Goal: Task Accomplishment & Management: Manage account settings

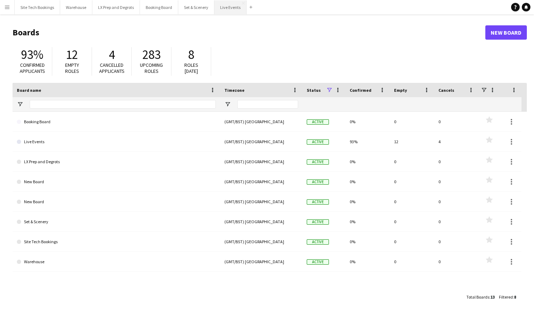
click at [226, 4] on button "Live Events Close" at bounding box center [230, 7] width 32 height 14
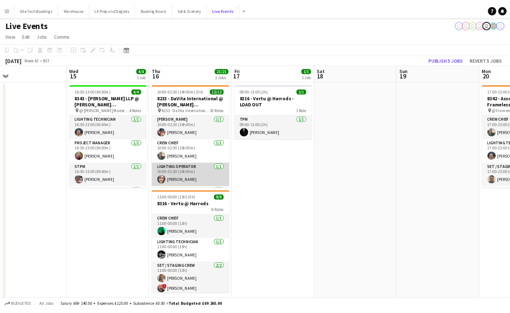
scroll to position [3, 0]
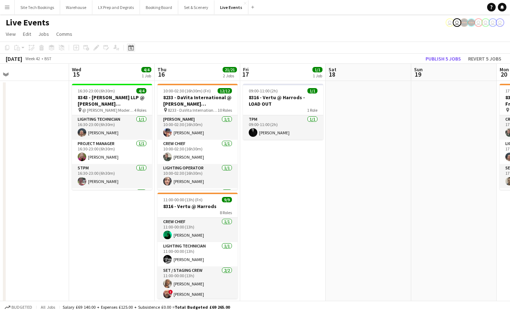
click at [131, 46] on icon at bounding box center [130, 48] width 5 height 6
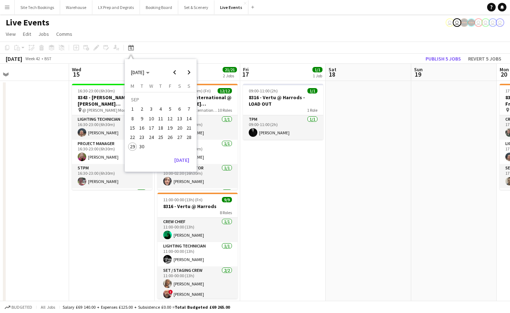
click at [132, 107] on span "1" at bounding box center [132, 109] width 9 height 9
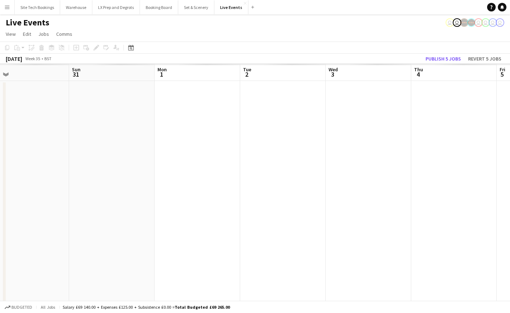
scroll to position [0, 246]
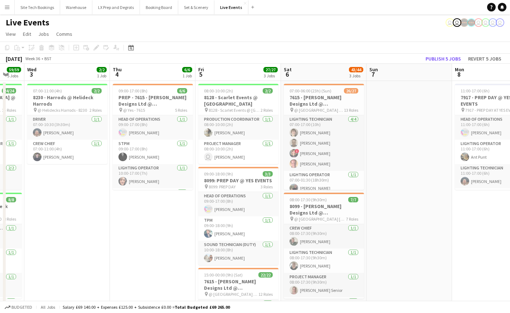
drag, startPoint x: 388, startPoint y: 221, endPoint x: 13, endPoint y: 210, distance: 375.4
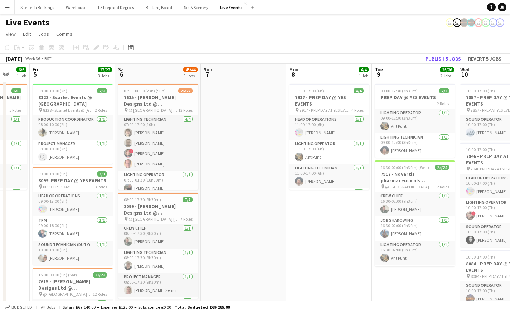
scroll to position [0, 251]
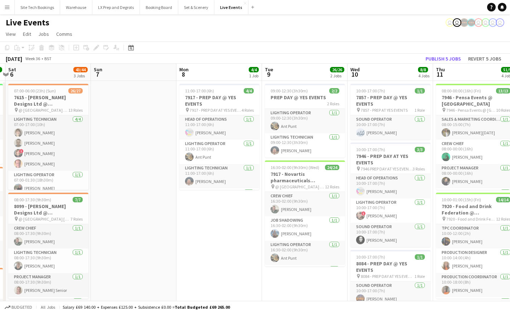
drag, startPoint x: 343, startPoint y: 220, endPoint x: 198, endPoint y: 210, distance: 145.2
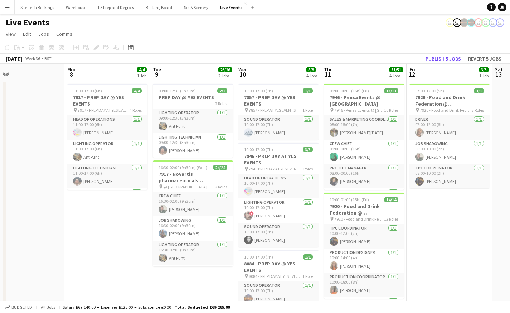
scroll to position [0, 280]
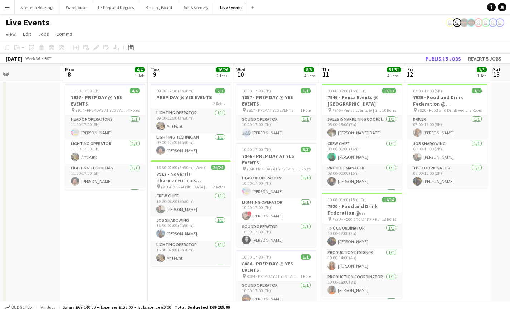
drag, startPoint x: 331, startPoint y: 270, endPoint x: 217, endPoint y: 243, distance: 117.1
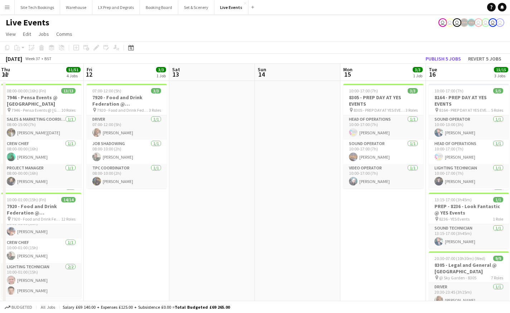
scroll to position [0, 279]
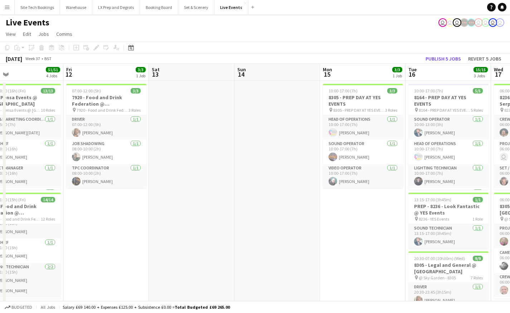
drag, startPoint x: 486, startPoint y: 241, endPoint x: 145, endPoint y: 227, distance: 341.2
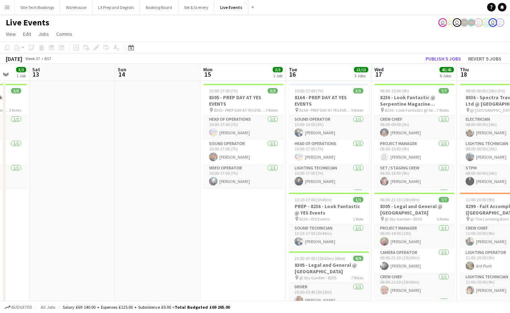
drag, startPoint x: 388, startPoint y: 245, endPoint x: 256, endPoint y: 248, distance: 132.7
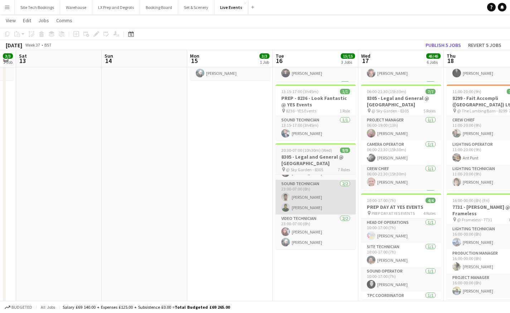
scroll to position [0, 0]
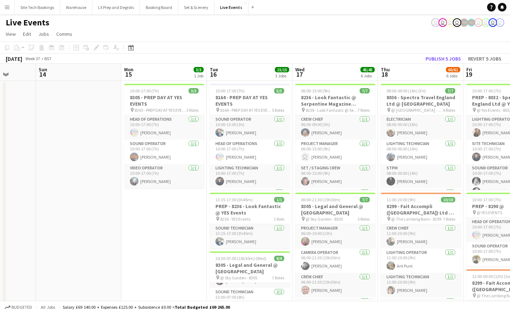
drag, startPoint x: 222, startPoint y: 256, endPoint x: 108, endPoint y: 237, distance: 115.0
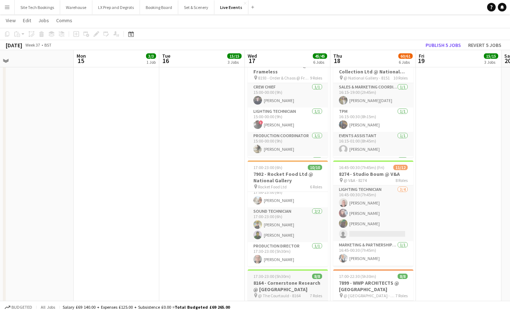
scroll to position [429, 0]
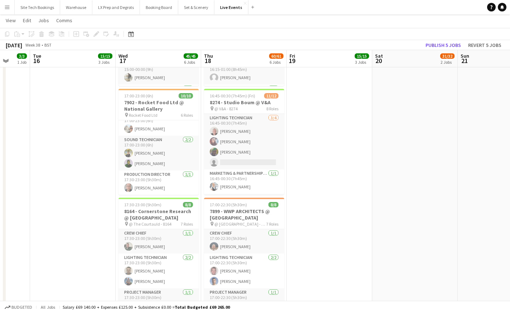
drag, startPoint x: 466, startPoint y: 181, endPoint x: 330, endPoint y: 178, distance: 136.7
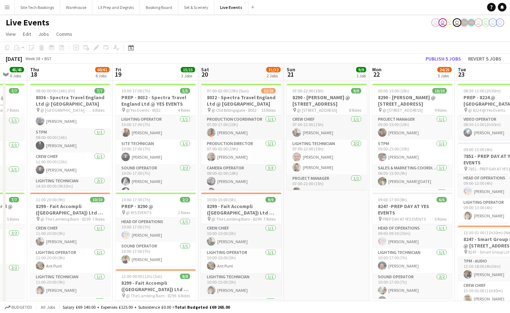
scroll to position [0, 278]
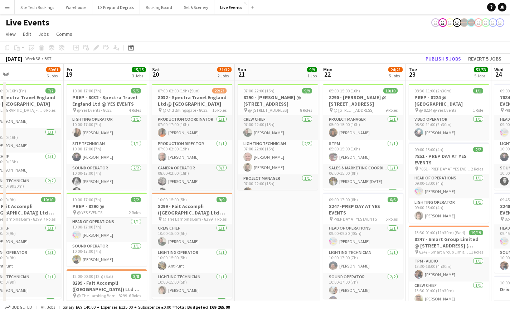
drag, startPoint x: 491, startPoint y: 208, endPoint x: 276, endPoint y: 195, distance: 215.7
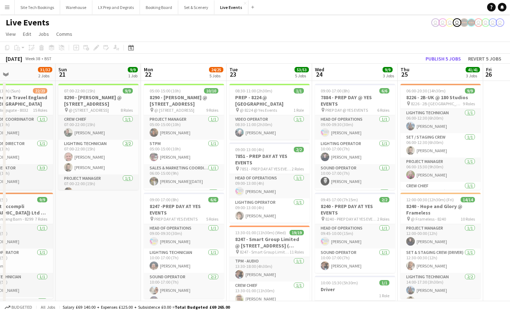
drag, startPoint x: 296, startPoint y: 251, endPoint x: 178, endPoint y: 238, distance: 118.8
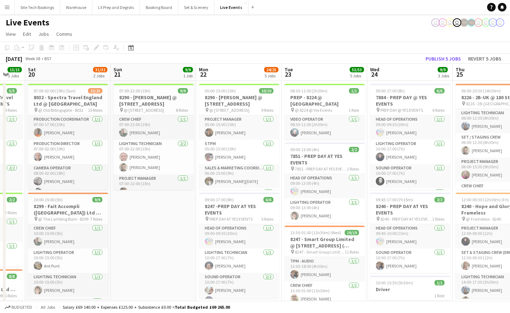
scroll to position [0, 259]
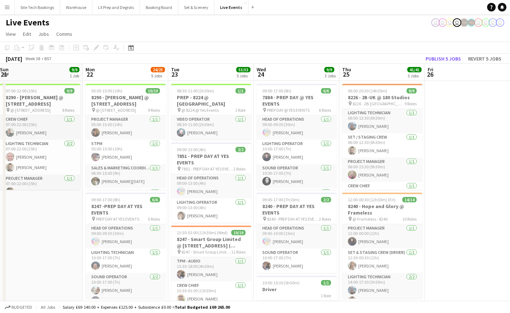
drag, startPoint x: 404, startPoint y: 70, endPoint x: 229, endPoint y: 56, distance: 175.5
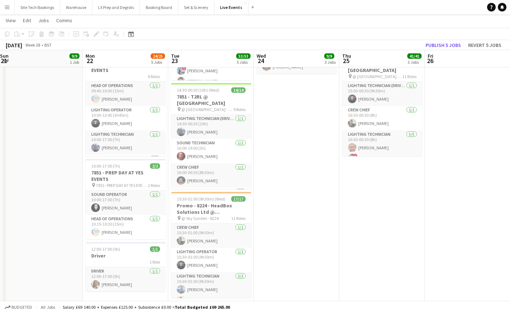
scroll to position [143, 0]
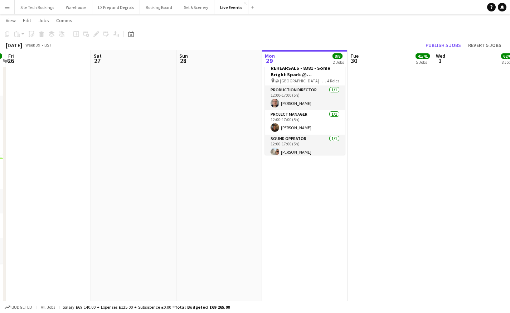
drag, startPoint x: 464, startPoint y: 222, endPoint x: 16, endPoint y: 223, distance: 447.1
click at [13, 224] on app-calendar-viewport "Tue 23 53/53 5 Jobs Wed 24 9/9 3 Jobs Thu 25 41/41 3 Jobs Fri 26 Sat 27 Sun 28 …" at bounding box center [255, 244] width 510 height 719
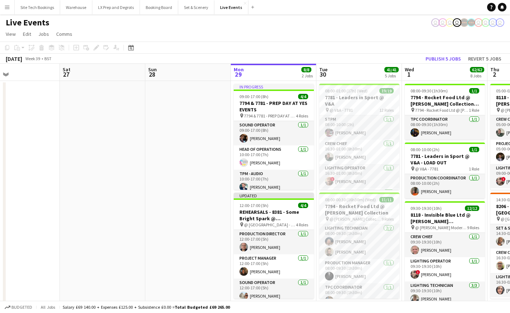
scroll to position [0, 247]
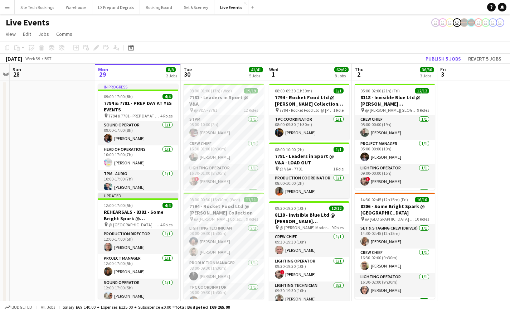
drag, startPoint x: 163, startPoint y: 208, endPoint x: -4, endPoint y: 150, distance: 176.7
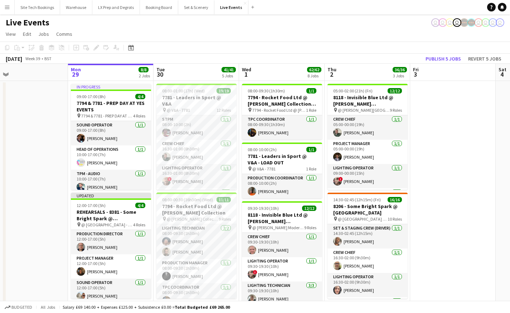
scroll to position [0, 275]
drag, startPoint x: 486, startPoint y: 250, endPoint x: 458, endPoint y: 162, distance: 93.0
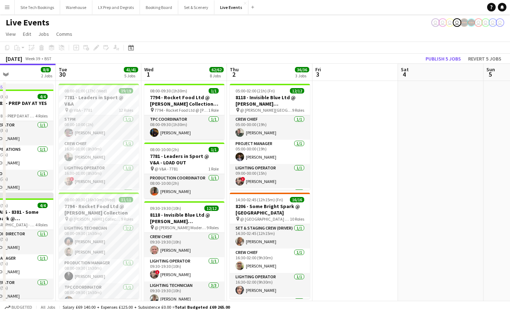
scroll to position [0, 226]
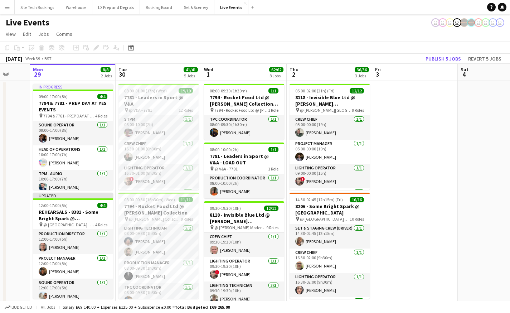
drag, startPoint x: 465, startPoint y: 251, endPoint x: 427, endPoint y: 255, distance: 37.4
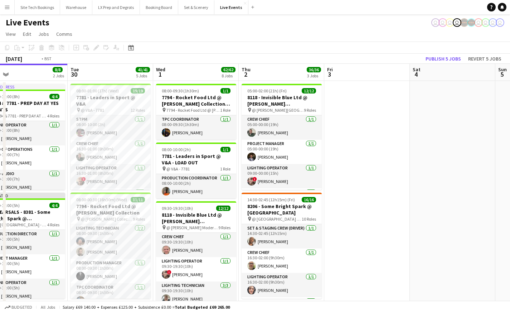
drag, startPoint x: 447, startPoint y: 167, endPoint x: 201, endPoint y: 167, distance: 246.1
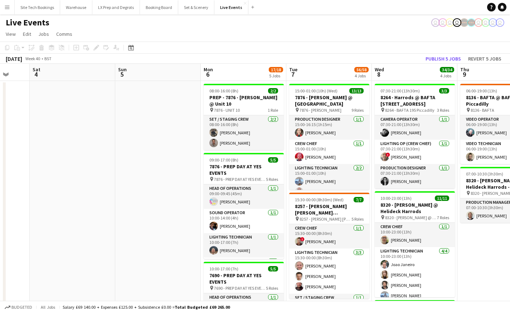
scroll to position [0, 240]
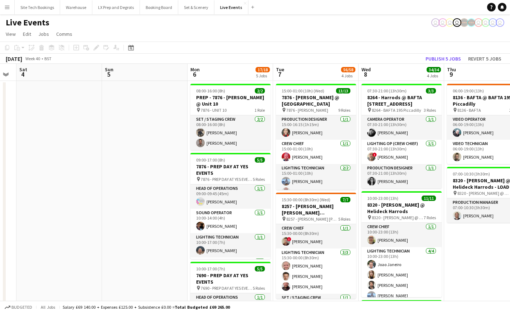
drag, startPoint x: 362, startPoint y: 159, endPoint x: 165, endPoint y: 161, distance: 196.7
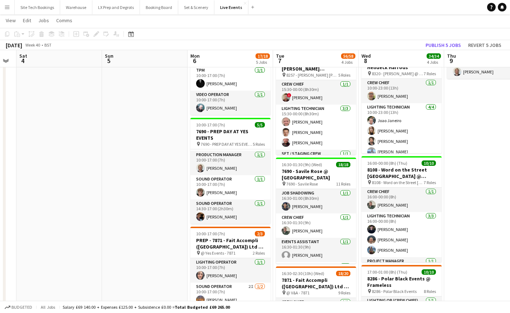
scroll to position [0, 0]
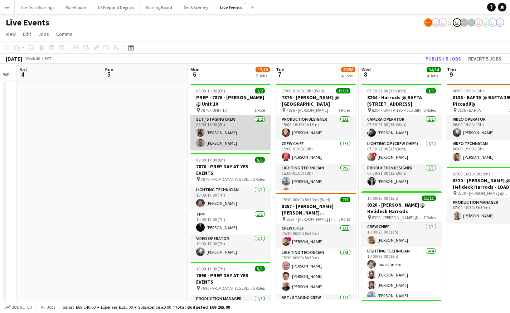
click at [203, 145] on app-user-avatar at bounding box center [200, 142] width 9 height 9
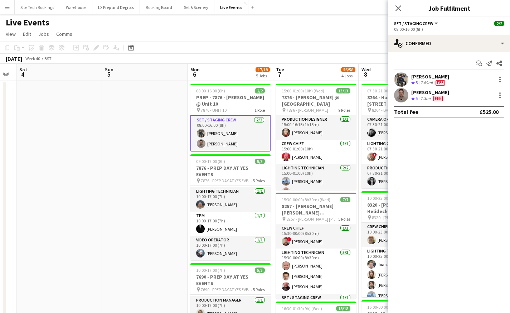
click at [400, 95] on app-user-avatar at bounding box center [401, 95] width 14 height 14
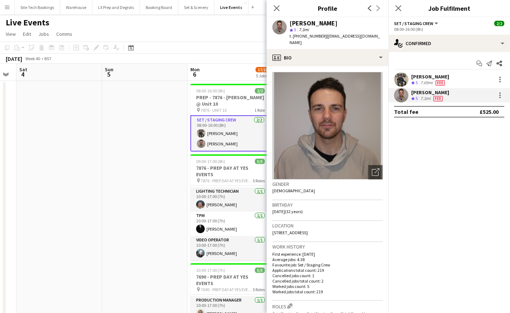
click at [400, 95] on app-user-avatar at bounding box center [401, 95] width 14 height 14
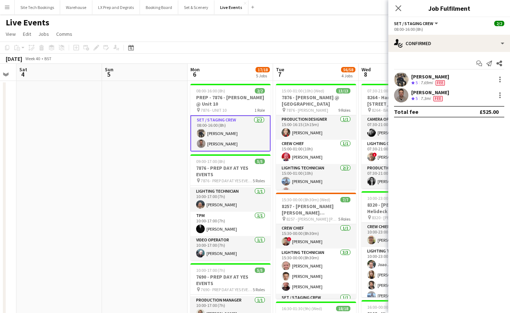
click at [402, 76] on app-user-avatar at bounding box center [401, 79] width 14 height 14
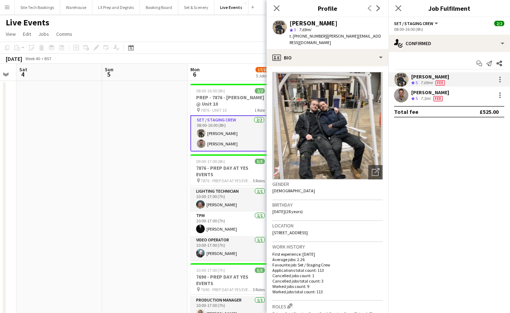
click at [402, 76] on app-user-avatar at bounding box center [401, 79] width 14 height 14
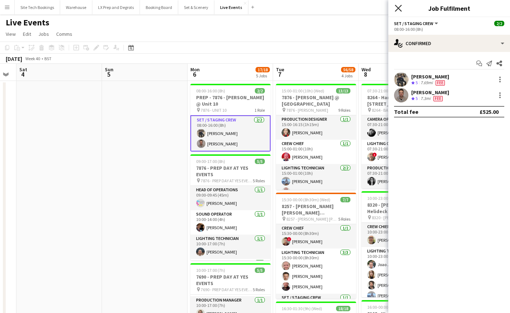
click at [399, 8] on icon at bounding box center [398, 8] width 7 height 7
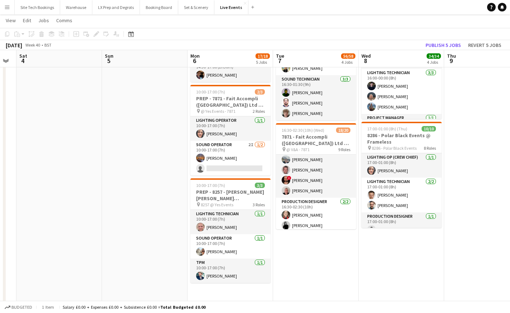
scroll to position [107, 0]
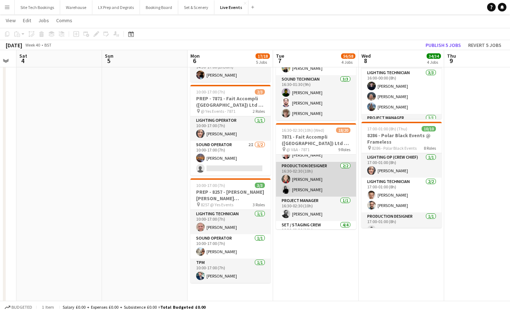
click at [288, 187] on app-user-avatar at bounding box center [286, 189] width 9 height 9
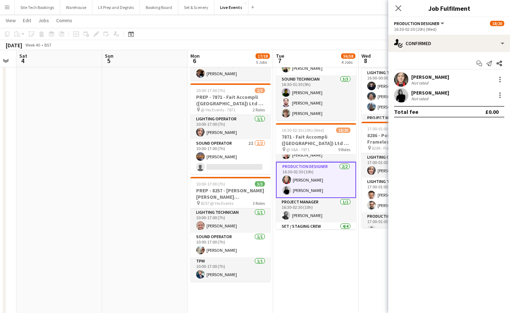
click at [397, 94] on app-user-avatar at bounding box center [401, 95] width 14 height 14
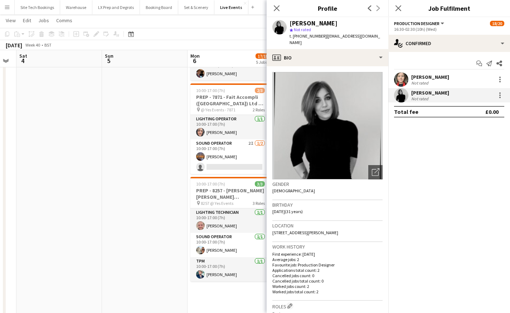
click at [402, 80] on app-user-avatar at bounding box center [401, 79] width 14 height 14
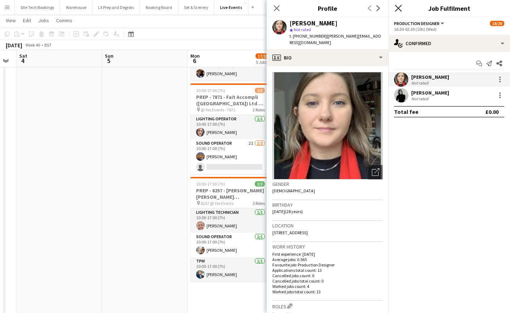
click at [401, 8] on icon "Close pop-in" at bounding box center [398, 8] width 7 height 7
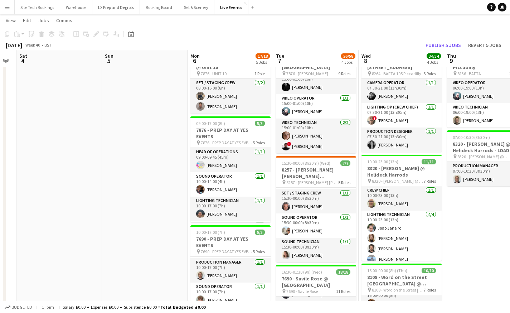
scroll to position [0, 0]
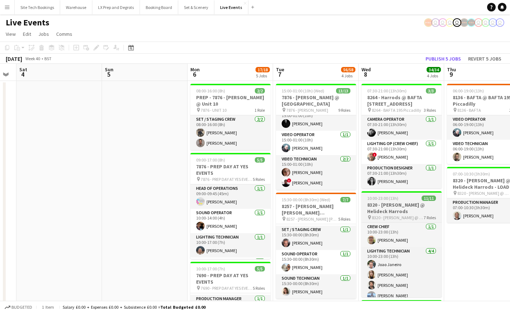
click at [405, 203] on h3 "8320 - [PERSON_NAME] @ Helideck Harrods" at bounding box center [401, 207] width 80 height 13
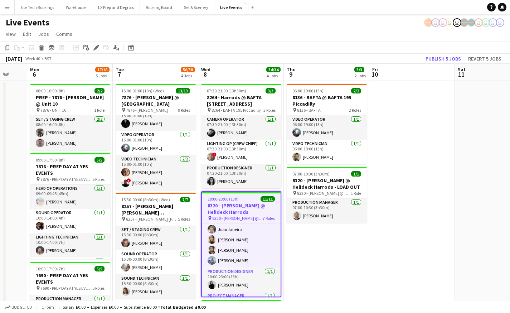
scroll to position [0, 244]
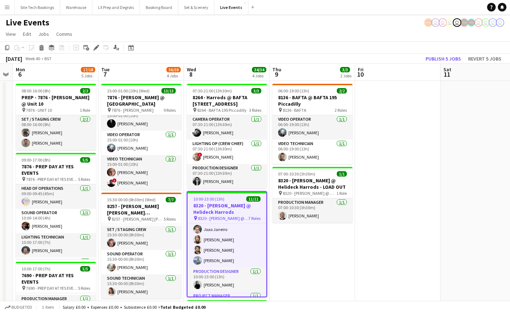
drag, startPoint x: 486, startPoint y: 255, endPoint x: 312, endPoint y: 261, distance: 174.7
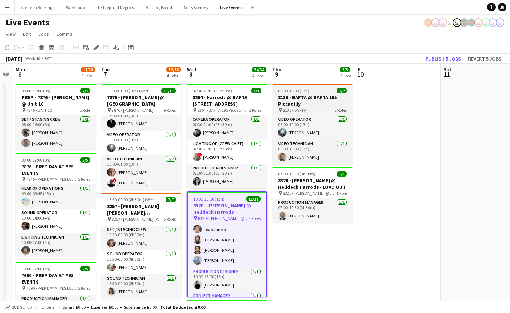
click at [305, 101] on h3 "8136 - BAFTA @ BAFTA 195 Piccadilly" at bounding box center [312, 100] width 80 height 13
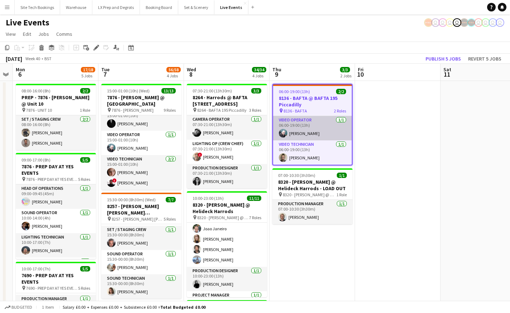
click at [297, 122] on app-card-role "Video Operator [DATE] 06:00-19:00 (13h) [PERSON_NAME]" at bounding box center [312, 128] width 79 height 24
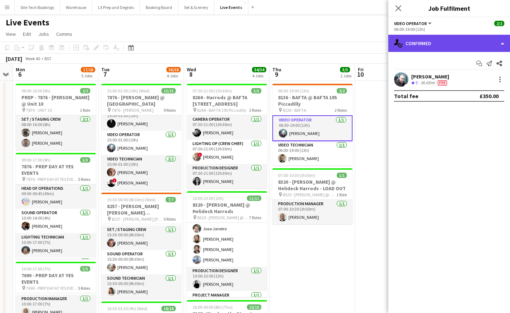
click at [503, 43] on div "single-neutral-actions-check-2 Confirmed" at bounding box center [449, 43] width 122 height 17
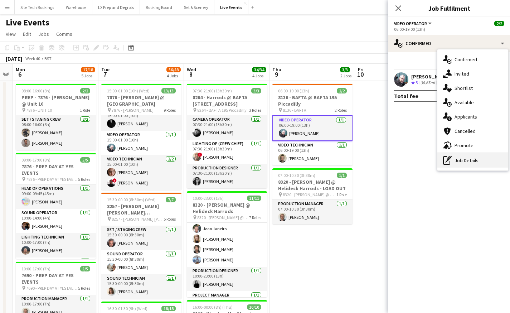
click at [472, 161] on div "pen-write Job Details" at bounding box center [472, 160] width 71 height 14
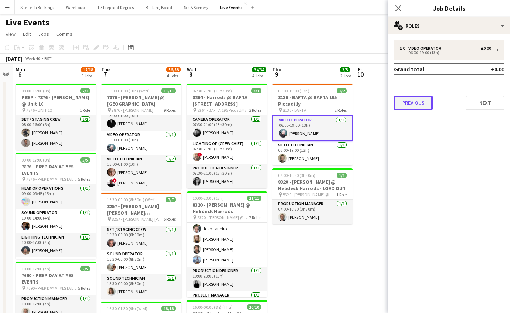
click at [404, 105] on button "Previous" at bounding box center [413, 103] width 39 height 14
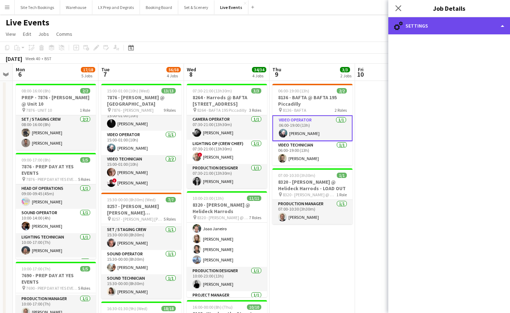
click at [501, 20] on div "cog-double-3 Settings" at bounding box center [449, 25] width 122 height 17
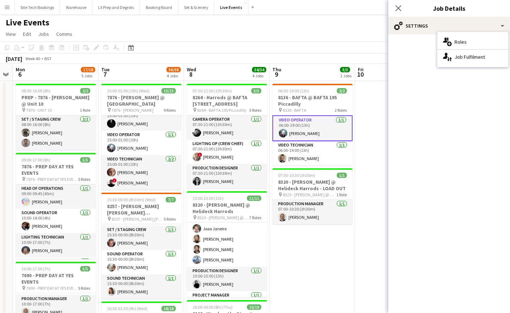
click at [470, 88] on mat-accordion "pencil3 General details 1 x Video Operator £0.00 06:00-19:00 (13h) Grand total …" at bounding box center [449, 173] width 122 height 278
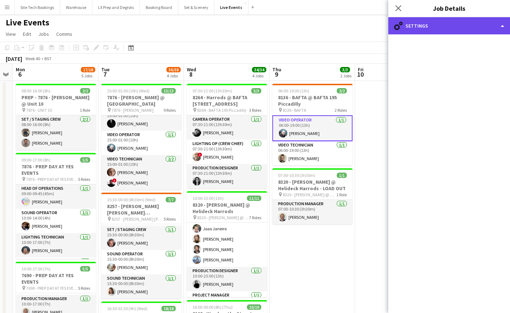
click at [422, 28] on div "cog-double-3 Settings" at bounding box center [449, 25] width 122 height 17
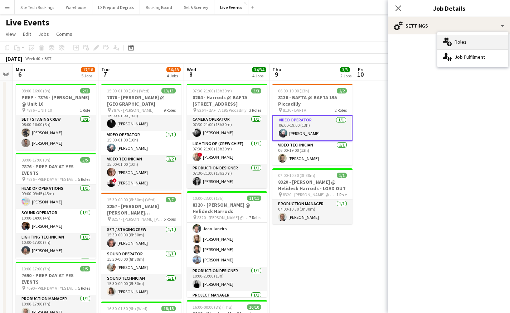
click at [461, 46] on div "multiple-users-add Roles" at bounding box center [472, 42] width 71 height 14
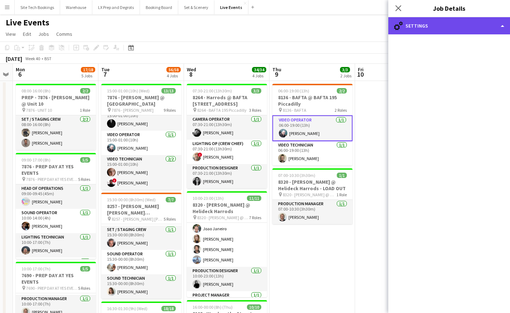
click at [505, 24] on div "cog-double-3 Settings" at bounding box center [449, 25] width 122 height 17
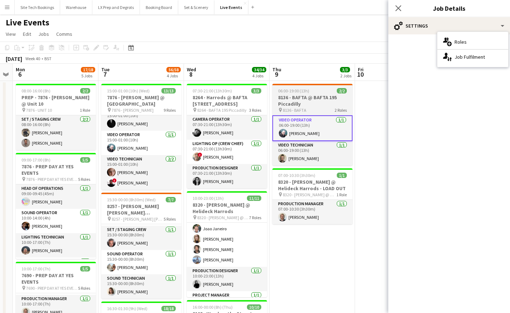
click at [306, 95] on h3 "8136 - BAFTA @ BAFTA 195 Piccadilly" at bounding box center [312, 100] width 80 height 13
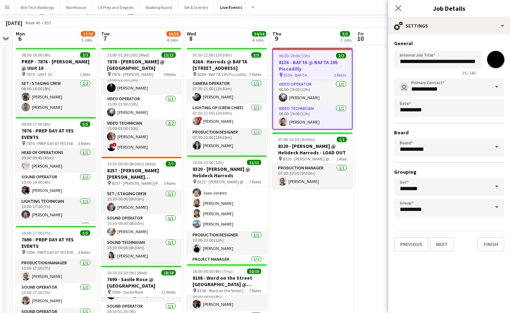
scroll to position [0, 0]
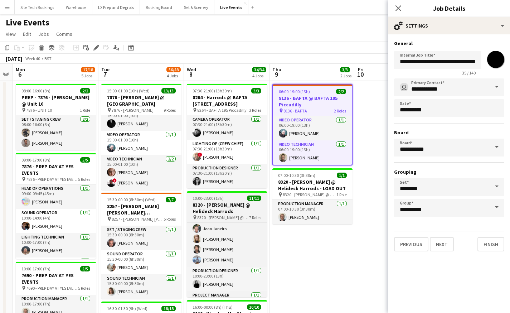
click at [221, 209] on h3 "8320 - [PERSON_NAME] @ Helideck Harrods" at bounding box center [227, 207] width 80 height 13
type input "**********"
type input "*******"
type input "**********"
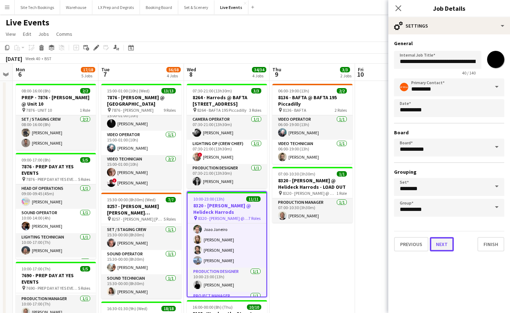
click at [445, 242] on button "Next" at bounding box center [442, 244] width 24 height 14
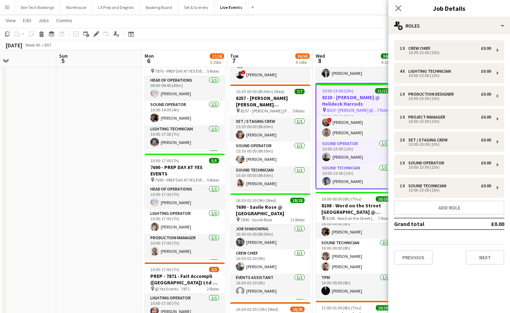
drag, startPoint x: 6, startPoint y: 204, endPoint x: 491, endPoint y: 283, distance: 491.1
click at [491, 283] on body "Menu Boards Boards Boards All jobs Status Workforce Workforce My Workforce Recr…" at bounding box center [255, 319] width 510 height 852
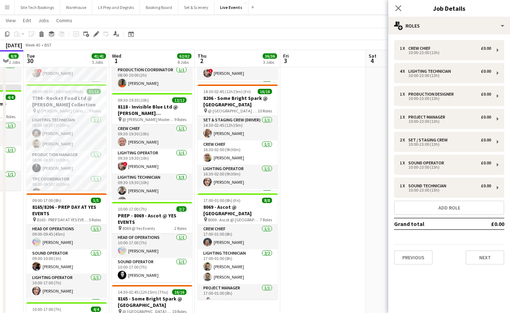
scroll to position [0, 215]
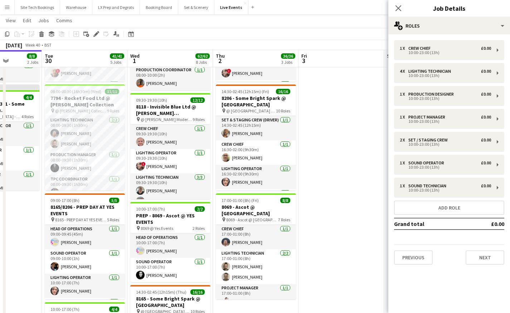
drag, startPoint x: 164, startPoint y: 238, endPoint x: 446, endPoint y: 241, distance: 282.2
click at [446, 241] on body "Menu Boards Boards Boards All jobs Status Workforce Workforce My Workforce Recr…" at bounding box center [255, 319] width 510 height 852
drag, startPoint x: 8, startPoint y: 238, endPoint x: 64, endPoint y: 243, distance: 56.4
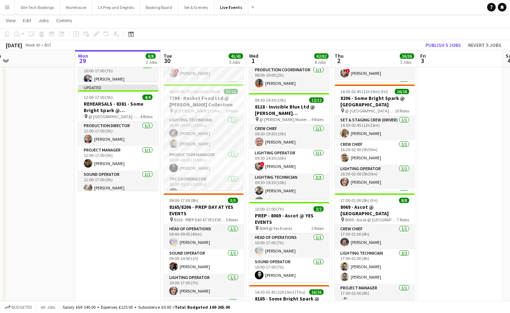
scroll to position [0, 160]
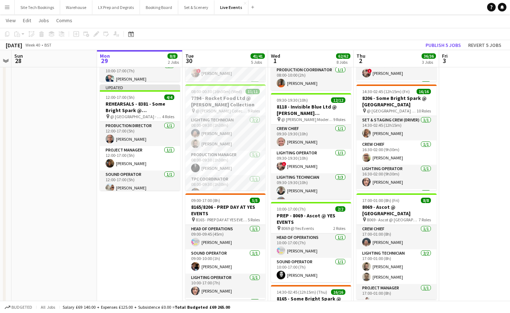
drag, startPoint x: 13, startPoint y: 239, endPoint x: 154, endPoint y: 251, distance: 141.1
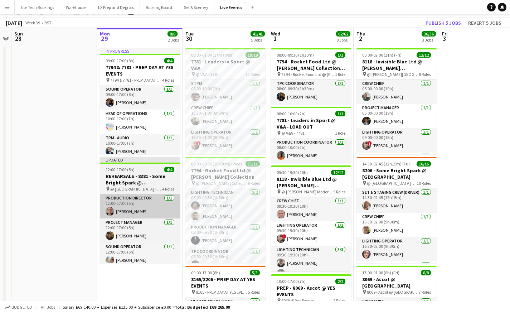
scroll to position [0, 0]
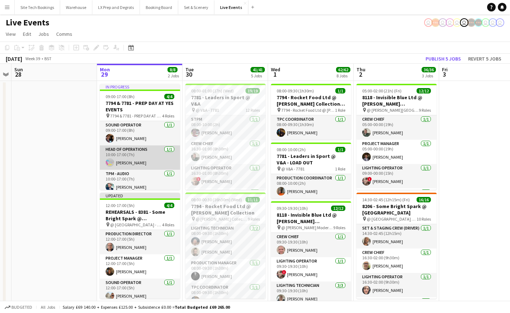
click at [128, 150] on app-card-role "Head of Operations [DATE] 10:00-17:00 (7h) [PERSON_NAME]" at bounding box center [140, 157] width 80 height 24
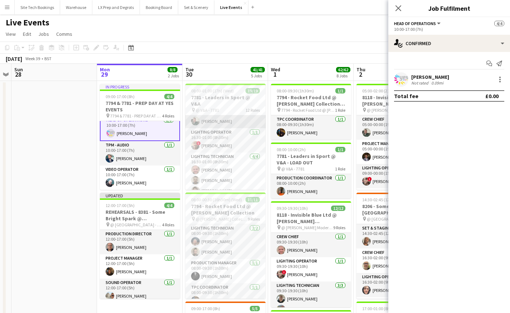
scroll to position [72, 0]
drag, startPoint x: 391, startPoint y: 5, endPoint x: 403, endPoint y: 6, distance: 11.9
click at [392, 5] on div "Close pop-in" at bounding box center [398, 8] width 20 height 16
click at [400, 8] on icon "Close pop-in" at bounding box center [398, 8] width 6 height 6
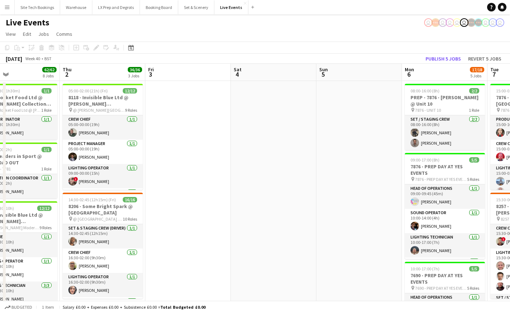
drag, startPoint x: 483, startPoint y: 162, endPoint x: 184, endPoint y: 180, distance: 299.2
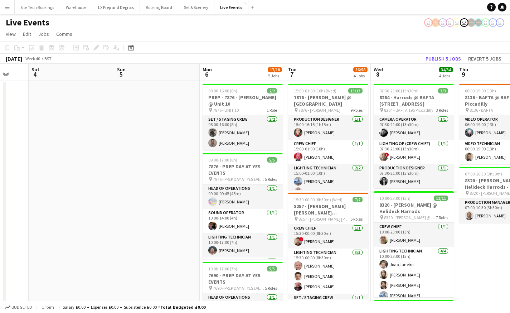
scroll to position [0, 234]
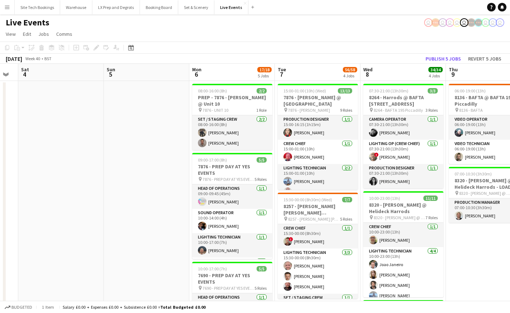
drag, startPoint x: 305, startPoint y: 155, endPoint x: 78, endPoint y: 145, distance: 227.4
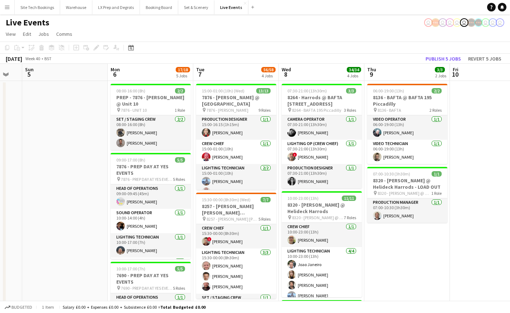
scroll to position [0, 215]
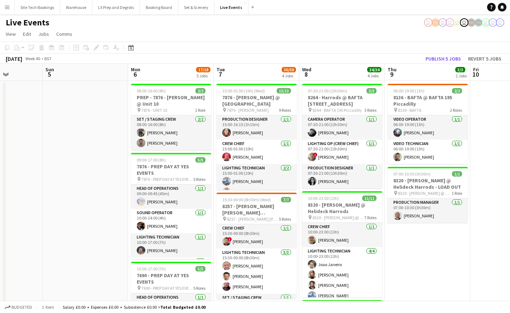
drag, startPoint x: 478, startPoint y: 174, endPoint x: 411, endPoint y: 177, distance: 66.2
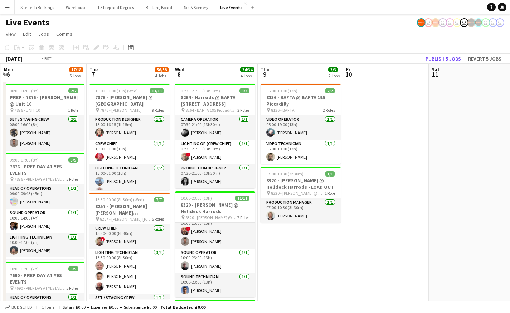
scroll to position [0, 257]
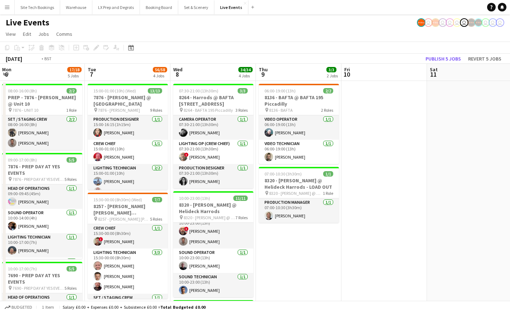
drag, startPoint x: 392, startPoint y: 247, endPoint x: 350, endPoint y: 250, distance: 41.6
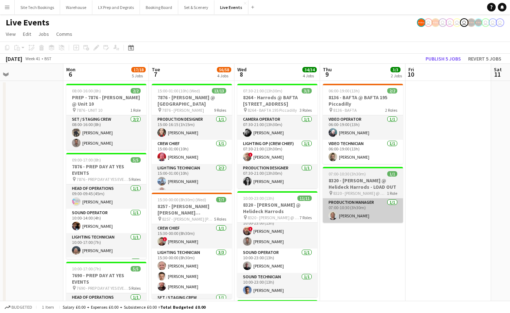
scroll to position [0, 177]
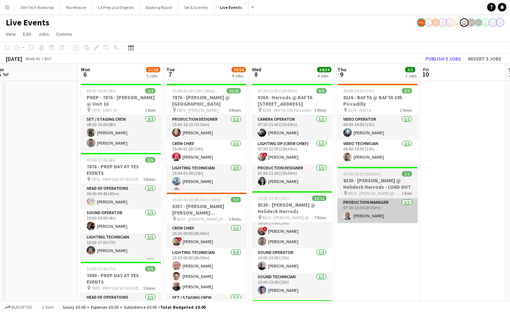
drag, startPoint x: 305, startPoint y: 263, endPoint x: 386, endPoint y: 202, distance: 100.7
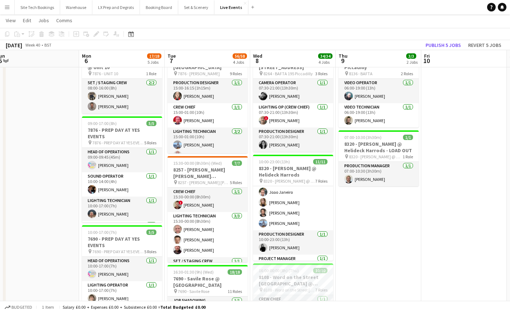
scroll to position [0, 0]
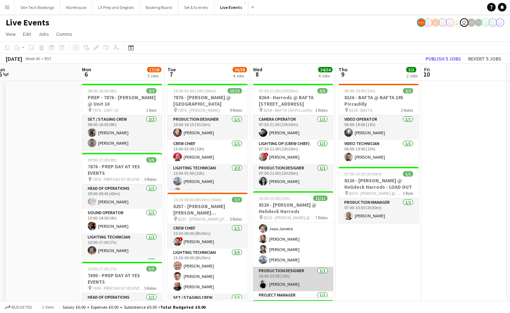
click at [273, 279] on app-card-role "Production Designer [DATE] 10:00-23:00 (13h) [PERSON_NAME]" at bounding box center [293, 278] width 80 height 24
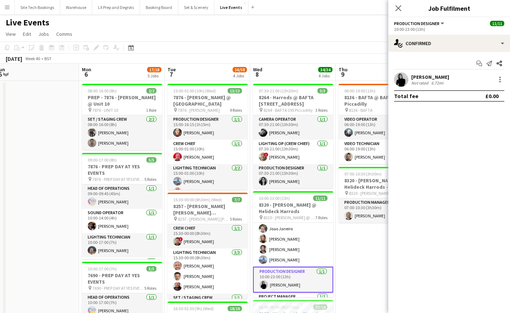
click at [398, 79] on app-user-avatar at bounding box center [401, 79] width 14 height 14
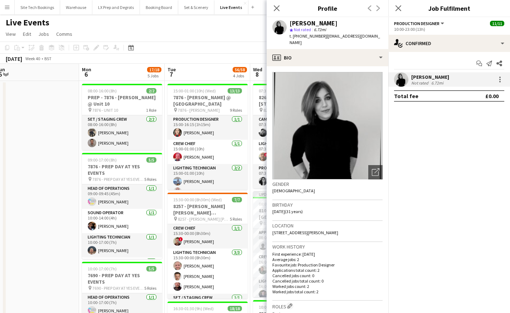
click at [398, 79] on app-user-avatar at bounding box center [401, 79] width 14 height 14
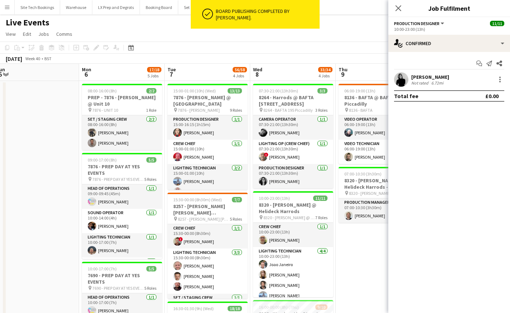
scroll to position [141, 0]
click at [402, 6] on app-icon "Close pop-in" at bounding box center [398, 8] width 10 height 10
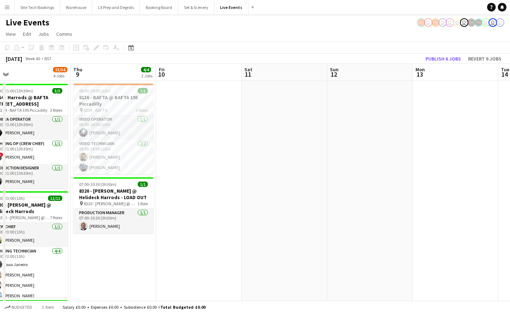
drag, startPoint x: 455, startPoint y: 218, endPoint x: 104, endPoint y: 239, distance: 351.2
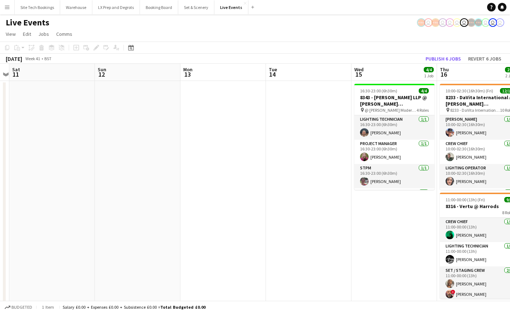
drag, startPoint x: 444, startPoint y: 210, endPoint x: 144, endPoint y: 210, distance: 300.5
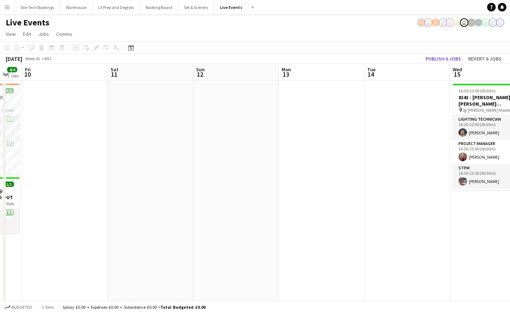
drag, startPoint x: 145, startPoint y: 214, endPoint x: 533, endPoint y: 242, distance: 388.4
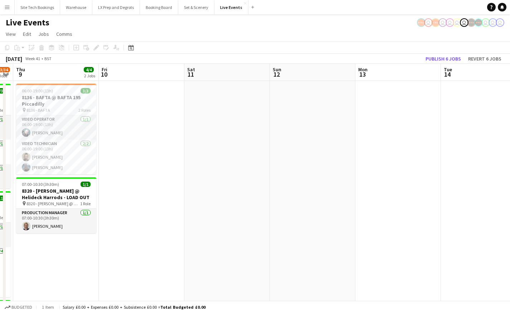
drag, startPoint x: 280, startPoint y: 234, endPoint x: 480, endPoint y: 218, distance: 200.6
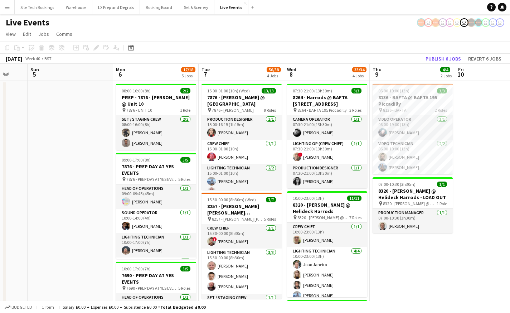
scroll to position [0, 222]
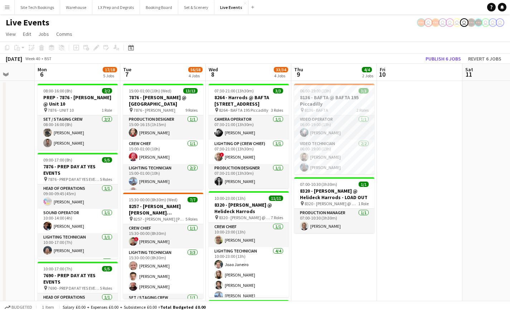
drag, startPoint x: 294, startPoint y: 274, endPoint x: 358, endPoint y: 268, distance: 65.0
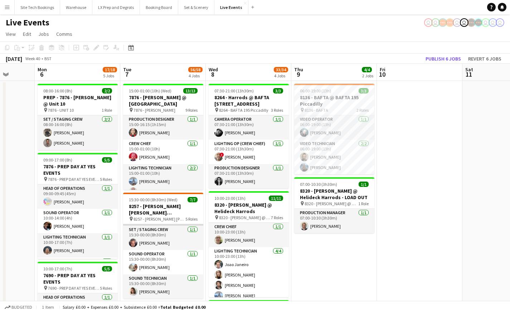
scroll to position [0, 0]
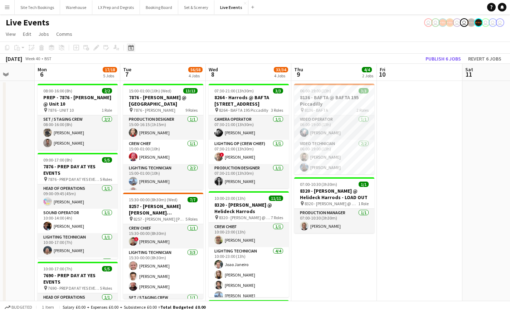
click at [131, 45] on icon "Date picker" at bounding box center [131, 48] width 6 height 6
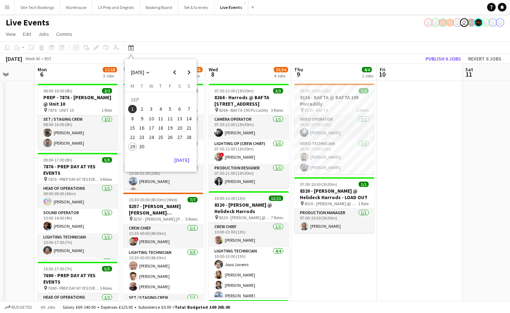
click at [138, 128] on span "16" at bounding box center [142, 127] width 9 height 9
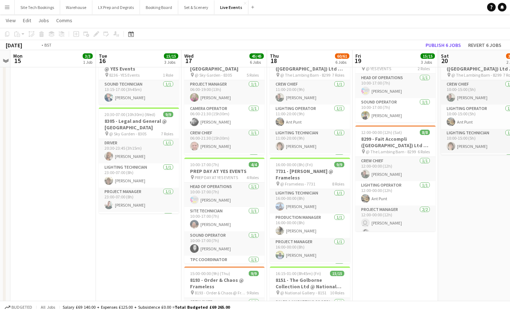
scroll to position [0, 190]
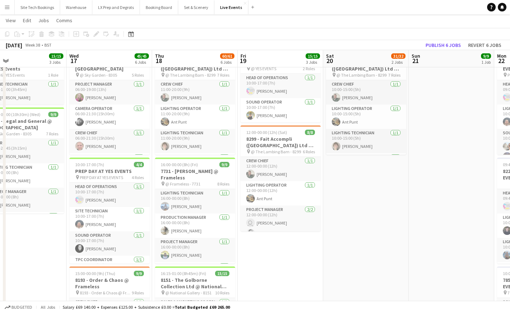
drag, startPoint x: 132, startPoint y: 274, endPoint x: -4, endPoint y: 229, distance: 142.9
click at [0, 229] on html "Menu Boards Boards Boards All jobs Status Workforce Workforce My Workforce Recr…" at bounding box center [255, 283] width 510 height 852
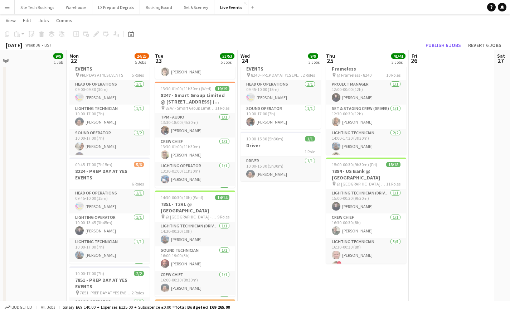
scroll to position [0, 174]
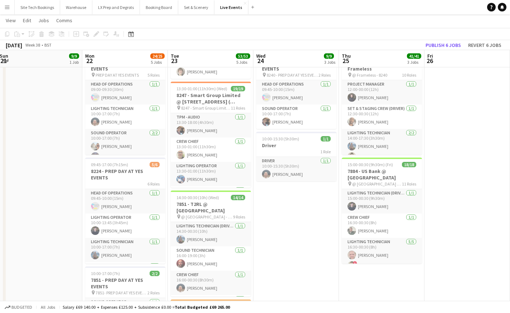
drag, startPoint x: 442, startPoint y: 260, endPoint x: -4, endPoint y: 234, distance: 447.2
click at [0, 234] on html "Menu Boards Boards Boards All jobs Status Workforce Workforce My Workforce Recr…" at bounding box center [255, 283] width 510 height 852
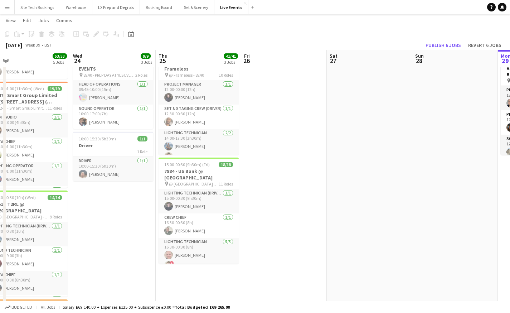
drag, startPoint x: 464, startPoint y: 173, endPoint x: -4, endPoint y: 126, distance: 469.8
click at [0, 126] on html "Menu Boards Boards Boards All jobs Status Workforce Workforce My Workforce Recr…" at bounding box center [255, 283] width 510 height 852
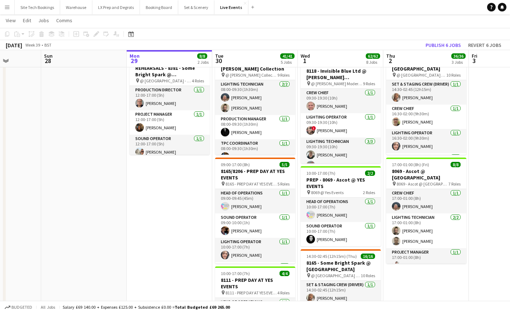
scroll to position [0, 187]
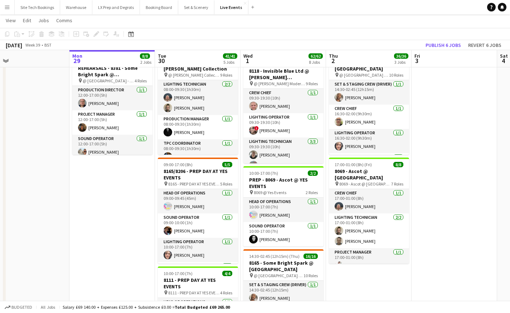
drag, startPoint x: 469, startPoint y: 164, endPoint x: -4, endPoint y: 163, distance: 472.9
click at [0, 163] on html "Menu Boards Boards Boards All jobs Status Workforce Workforce My Workforce Recr…" at bounding box center [255, 283] width 510 height 852
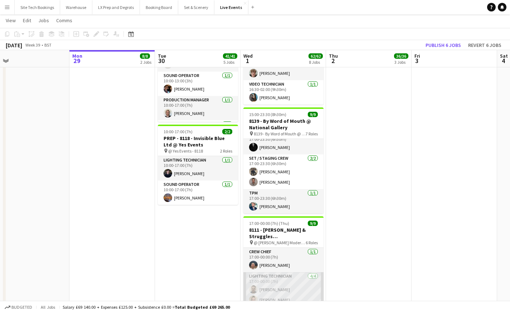
scroll to position [103, 0]
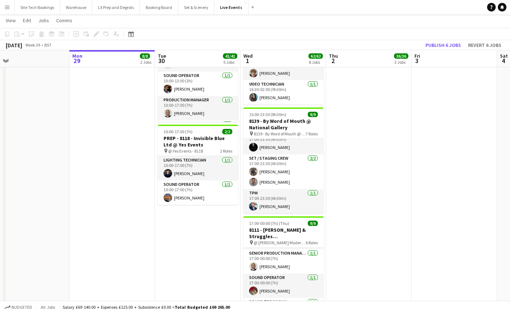
click at [391, 172] on app-date-cell "05:00-02:00 (21h) (Fri) 12/12 8118 - Invisible Blue Ltd @ [PERSON_NAME][GEOGRAP…" at bounding box center [368, 67] width 85 height 760
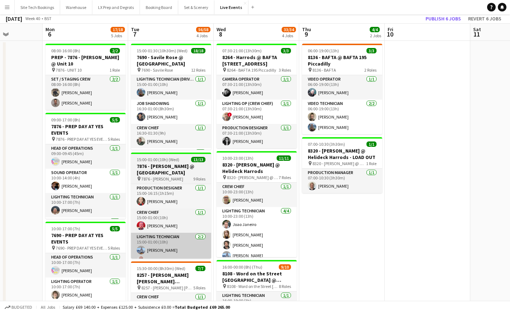
scroll to position [0, 0]
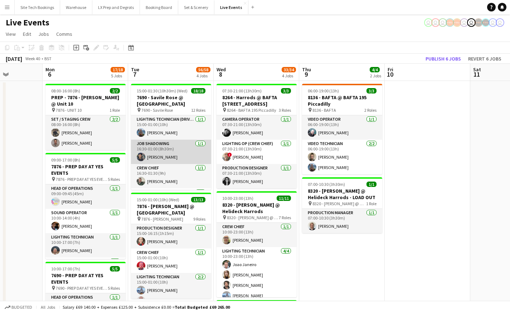
click at [153, 156] on app-card-role "Job Shadowing [DATE] 16:30-01:00 (8h30m) [PERSON_NAME]" at bounding box center [171, 152] width 80 height 24
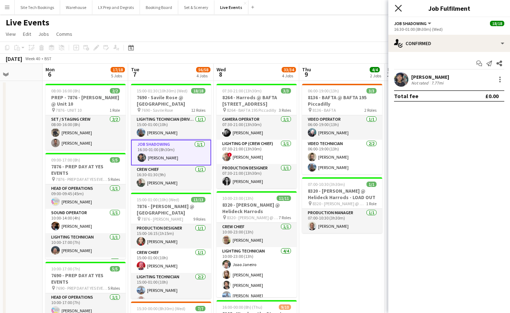
click at [399, 6] on icon "Close pop-in" at bounding box center [398, 8] width 7 height 7
